Goal: Information Seeking & Learning: Learn about a topic

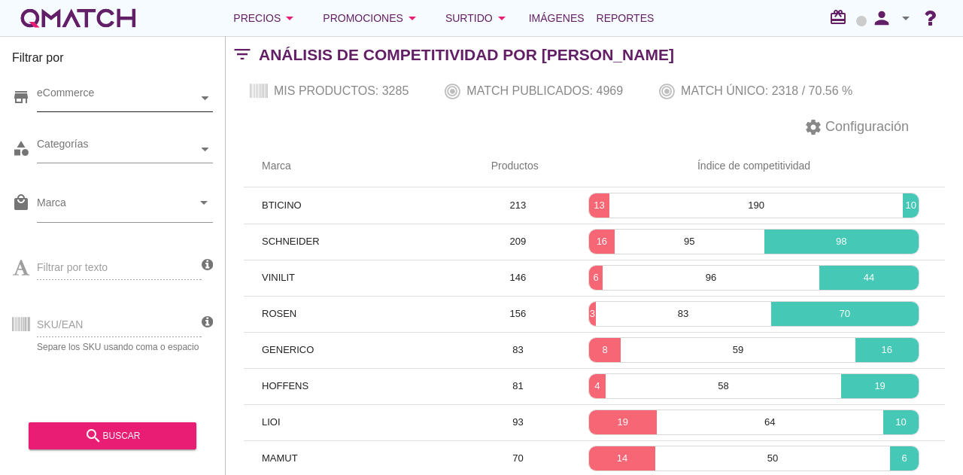
click at [100, 100] on div "eCommerce" at bounding box center [117, 98] width 161 height 16
click at [108, 112] on div "eCommerce [GEOGRAPHIC_DATA]" at bounding box center [125, 98] width 176 height 27
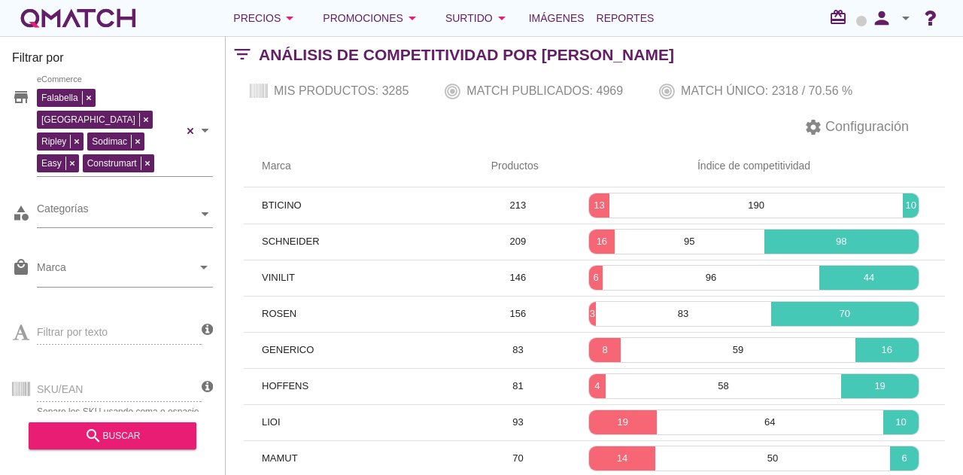
click at [108, 220] on div "store [PERSON_NAME] [GEOGRAPHIC_DATA][PERSON_NAME] Sodimac Easy Construmart eCo…" at bounding box center [112, 242] width 201 height 339
click at [101, 206] on div "Categorías" at bounding box center [117, 214] width 161 height 16
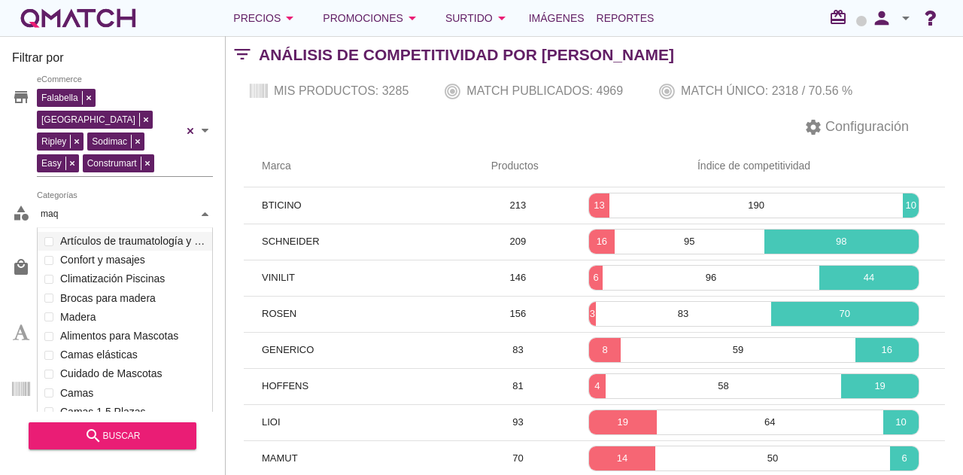
scroll to position [104, 176]
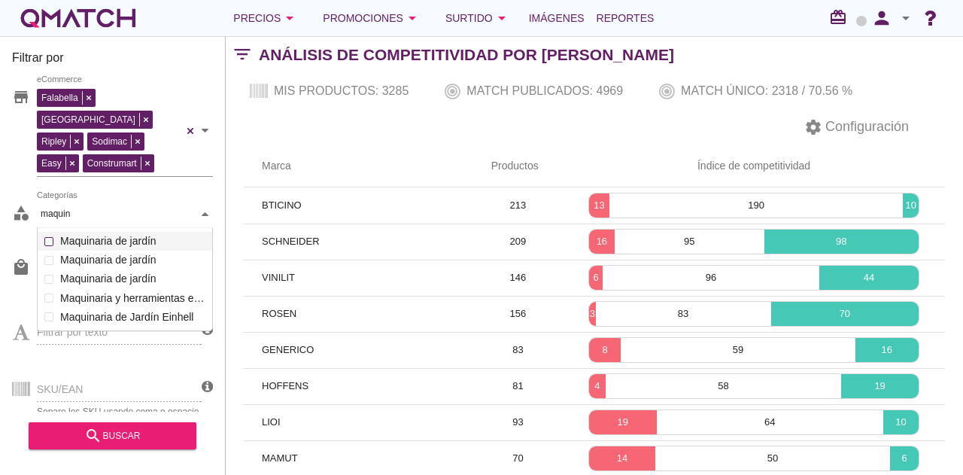
click at [105, 223] on div "Categorías maquin maquin Artículos de traumatología y ortopedia Movilidad reduc…" at bounding box center [125, 214] width 176 height 27
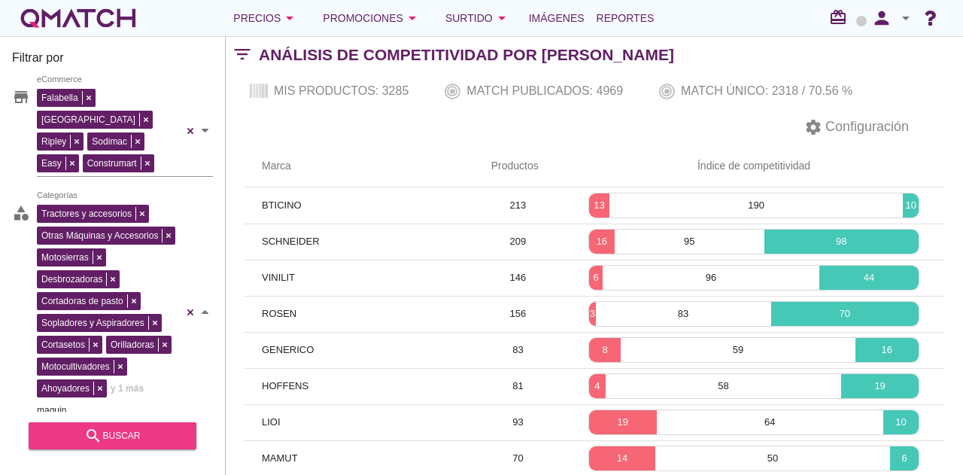
type input "maquin"
click at [149, 430] on div "search buscar" at bounding box center [113, 436] width 144 height 18
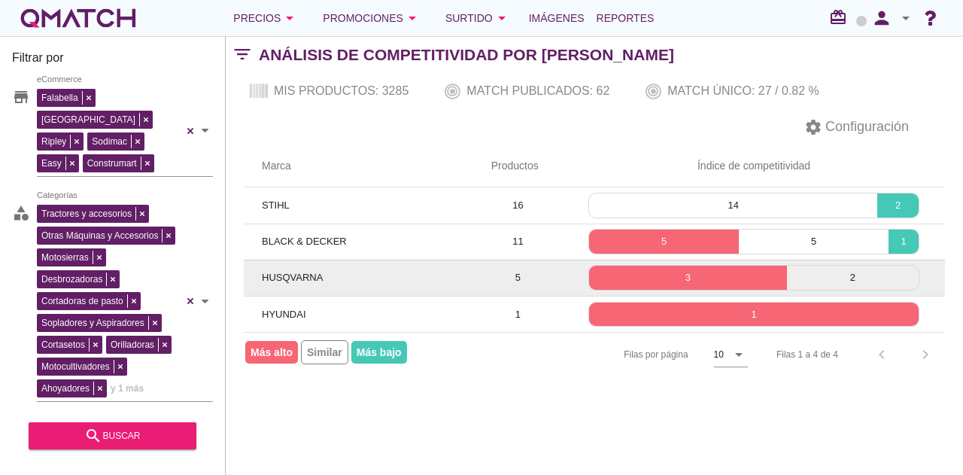
drag, startPoint x: 644, startPoint y: 279, endPoint x: 629, endPoint y: 290, distance: 18.8
click at [558, 430] on div "Filtrar por store [PERSON_NAME] [GEOGRAPHIC_DATA][PERSON_NAME] Sodimac Easy Con…" at bounding box center [594, 255] width 737 height 439
click at [635, 278] on p "3" at bounding box center [688, 277] width 198 height 15
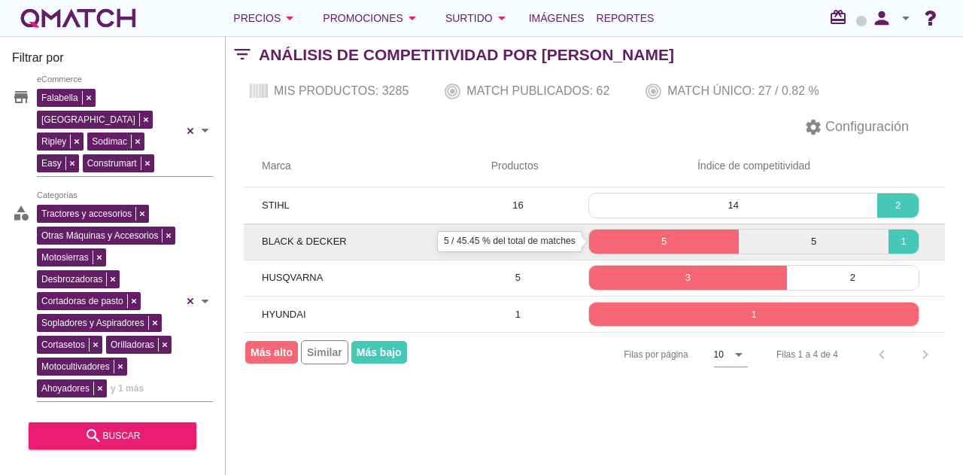
click at [659, 248] on p "5" at bounding box center [664, 241] width 150 height 15
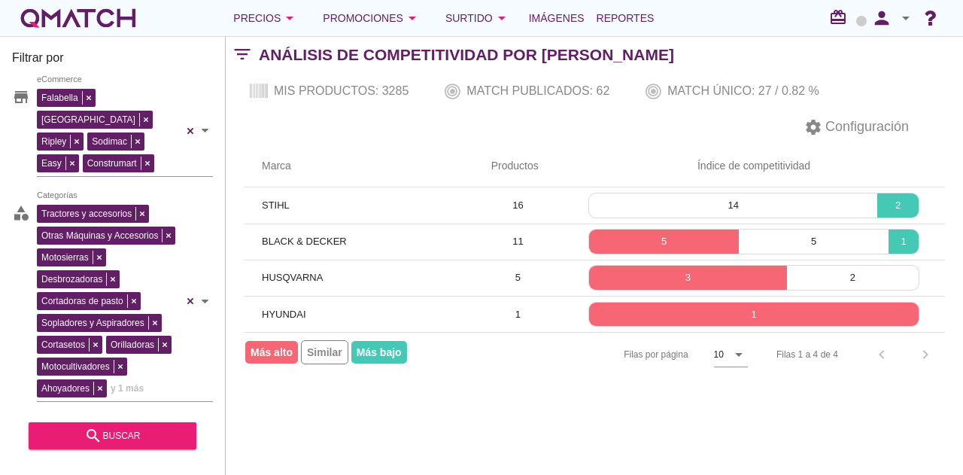
drag, startPoint x: 518, startPoint y: 151, endPoint x: 381, endPoint y: 115, distance: 141.6
click at [381, 115] on div "settings Configuración" at bounding box center [594, 127] width 737 height 36
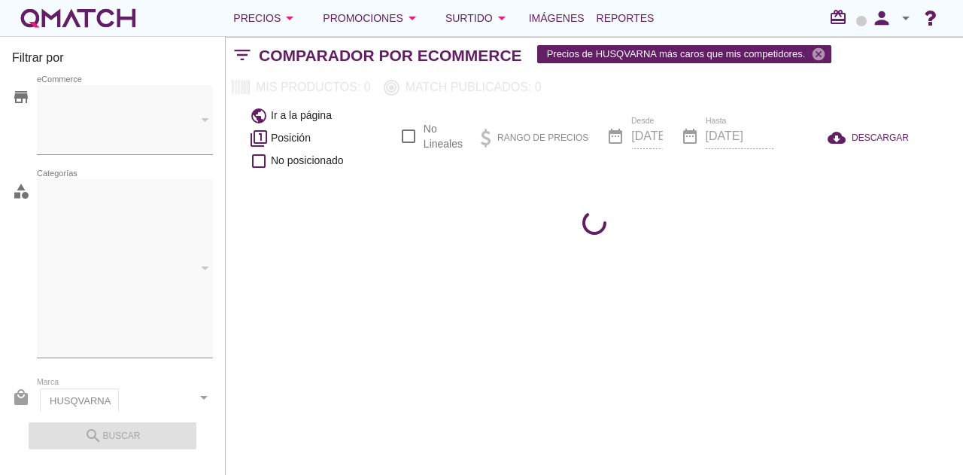
checkbox input "false"
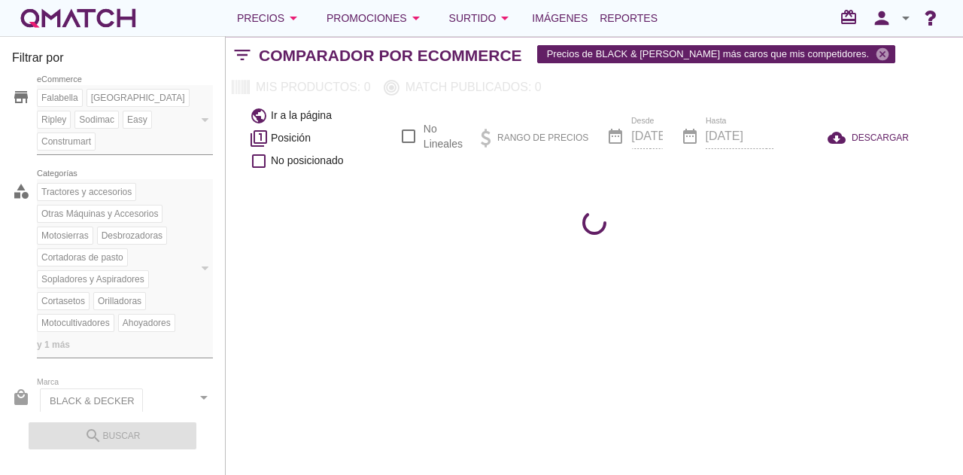
checkbox input "false"
